Goal: Find specific page/section: Find specific page/section

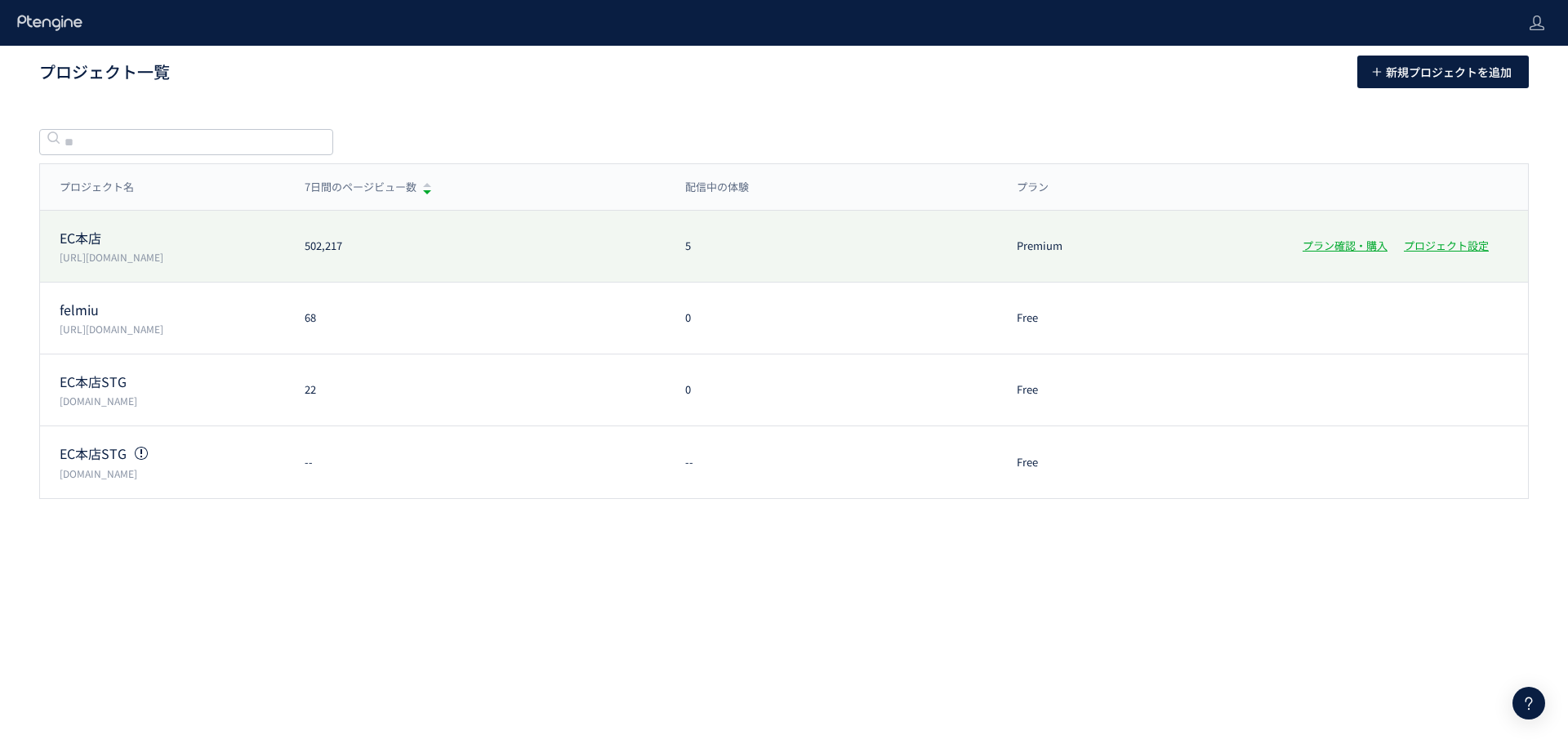
click at [102, 236] on p "EC本店" at bounding box center [172, 238] width 225 height 19
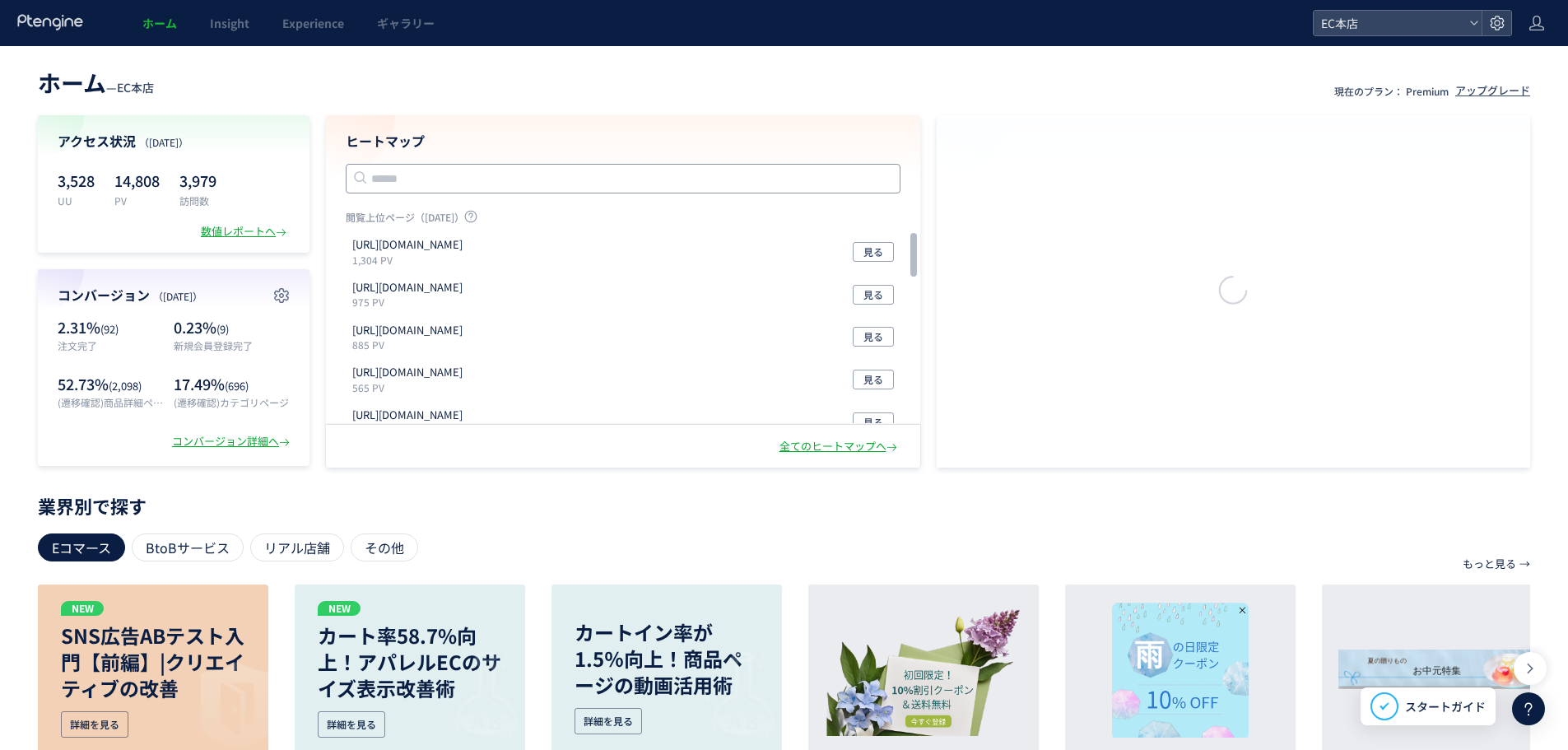
click at [464, 163] on input "text" at bounding box center [623, 178] width 555 height 29
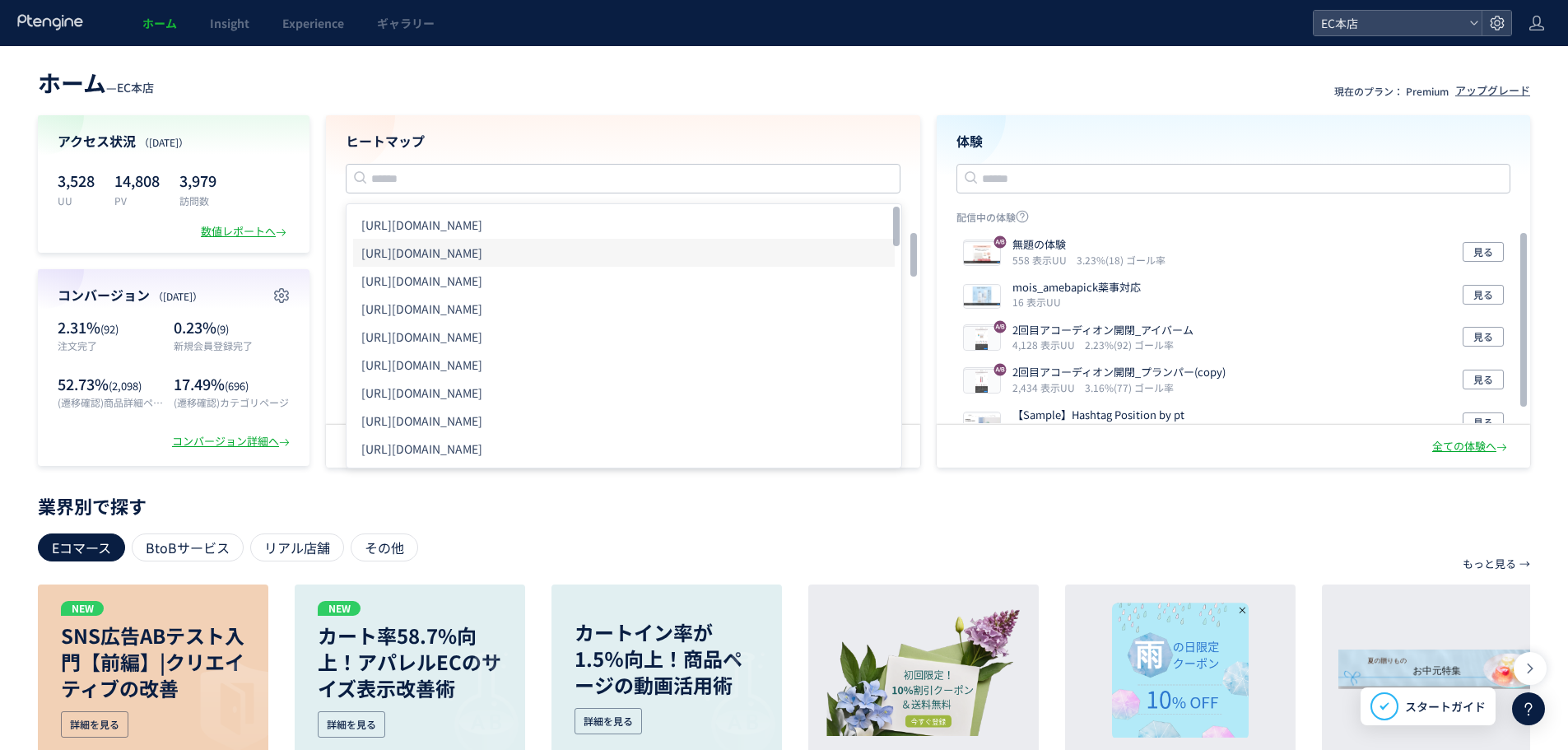
click at [550, 258] on li "[URL][DOMAIN_NAME]" at bounding box center [624, 252] width 542 height 28
type input "**********"
